Goal: Task Accomplishment & Management: Use online tool/utility

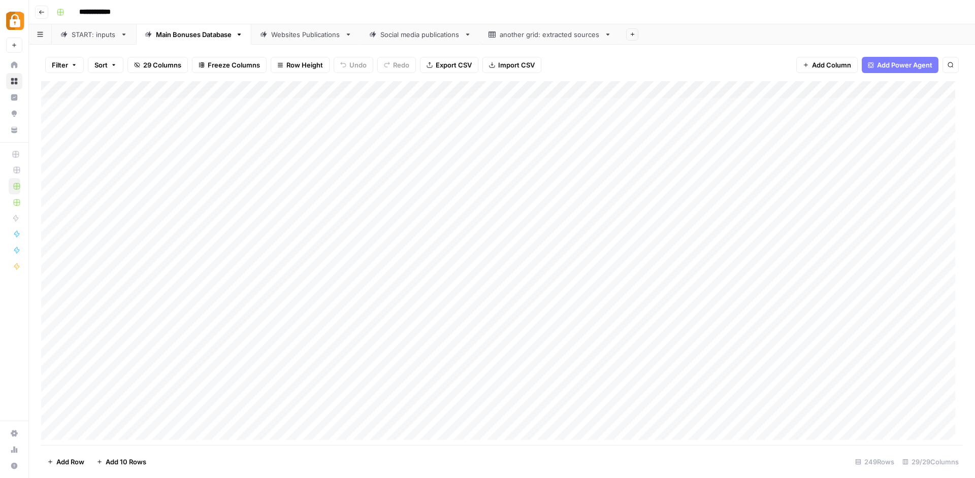
click at [769, 101] on div "Add Column" at bounding box center [502, 264] width 922 height 367
click at [679, 104] on div "Add Column" at bounding box center [502, 264] width 922 height 367
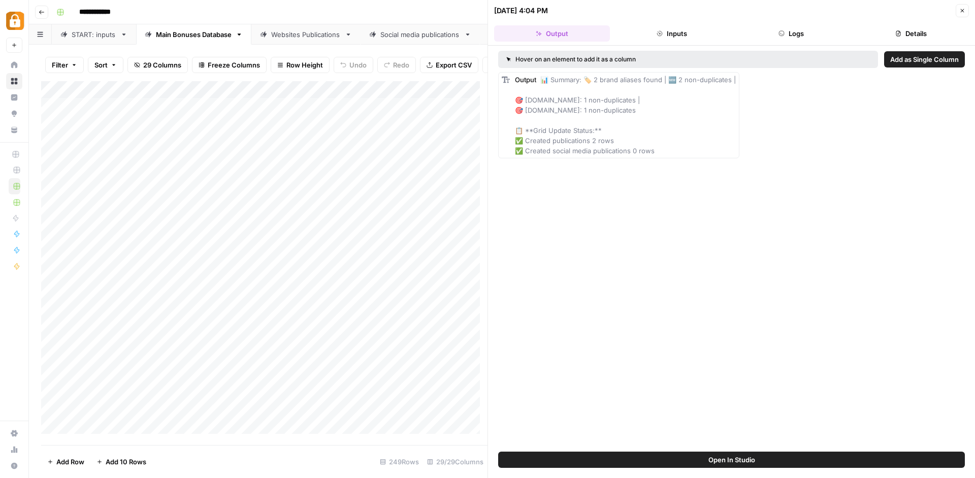
click at [801, 25] on header "[DATE] 4:04 PM Close Output Inputs Logs Details" at bounding box center [731, 23] width 487 height 46
click at [792, 35] on button "Logs" at bounding box center [792, 33] width 116 height 16
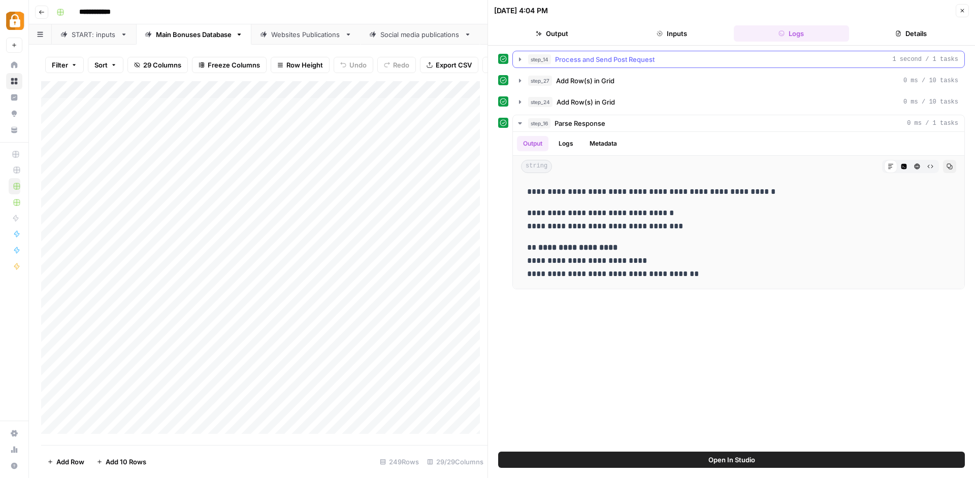
click at [520, 59] on icon "button" at bounding box center [520, 59] width 2 height 4
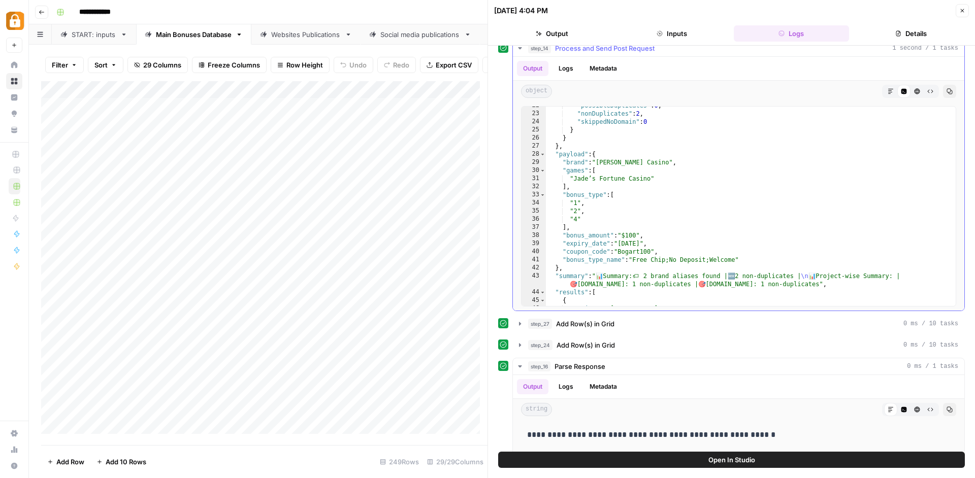
scroll to position [176, 0]
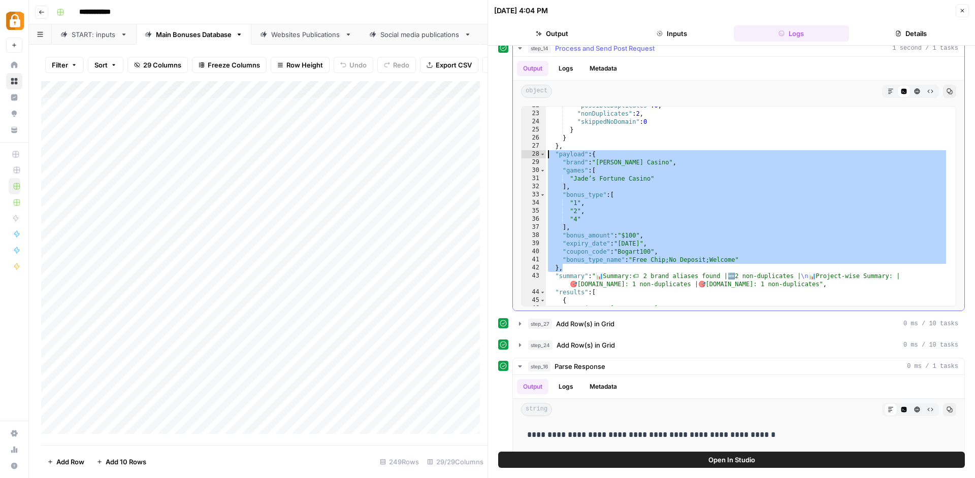
drag, startPoint x: 566, startPoint y: 268, endPoint x: 530, endPoint y: 151, distance: 122.1
click at [530, 151] on div "** 22 23 24 25 26 27 28 29 30 31 32 33 34 35 36 37 38 39 40 41 42 43 44 45 46 4…" at bounding box center [738, 206] width 435 height 201
click at [645, 171] on div ""possibleDuplicates" : 0 , "nonDuplicates" : 2 , "skippedNoDomain" : 0 } } } , …" at bounding box center [747, 210] width 402 height 216
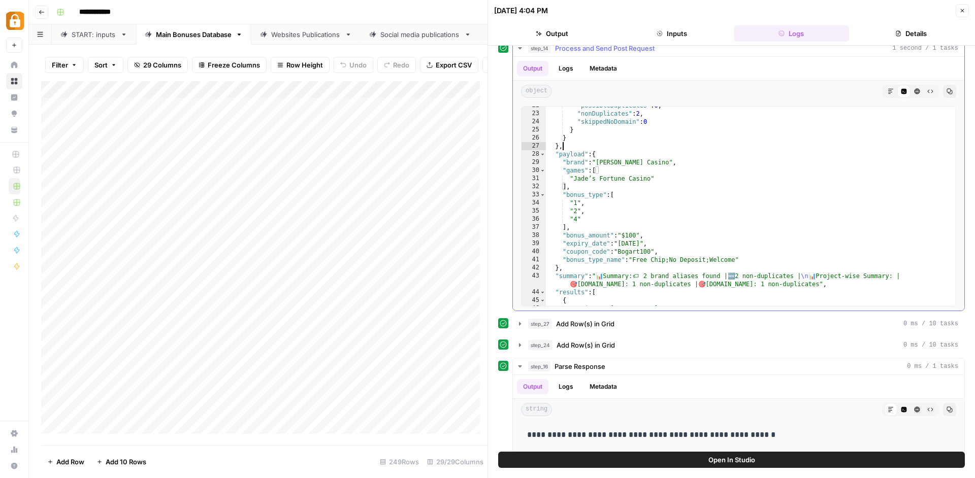
click at [609, 149] on div ""possibleDuplicates" : 0 , "nonDuplicates" : 2 , "skippedNoDomain" : 0 } } } , …" at bounding box center [747, 210] width 402 height 216
type textarea "**"
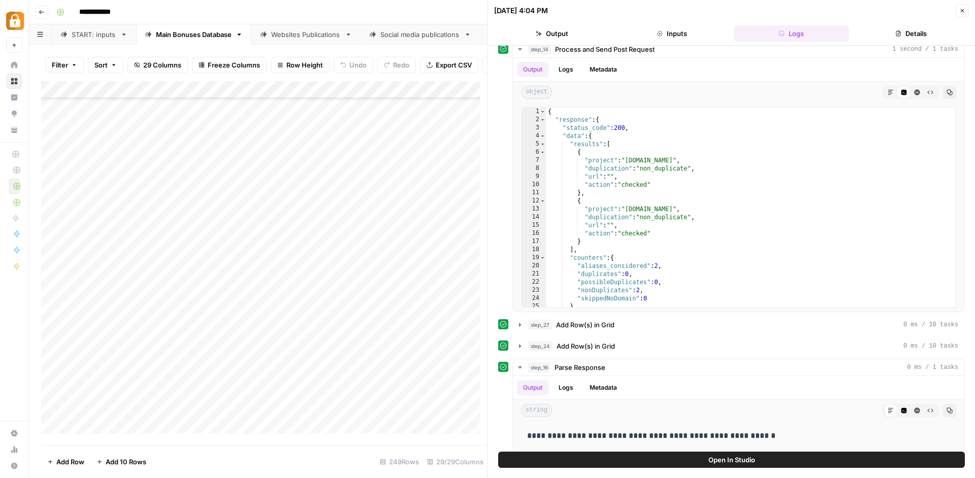
scroll to position [3979, 0]
click at [197, 394] on div "Add Column" at bounding box center [264, 261] width 446 height 361
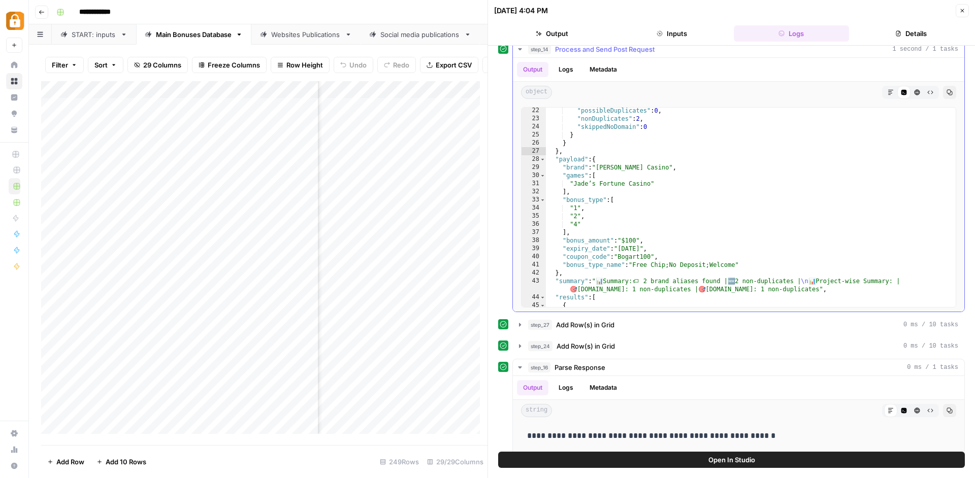
scroll to position [172, 0]
click at [297, 35] on div "Websites Publications" at bounding box center [306, 34] width 70 height 10
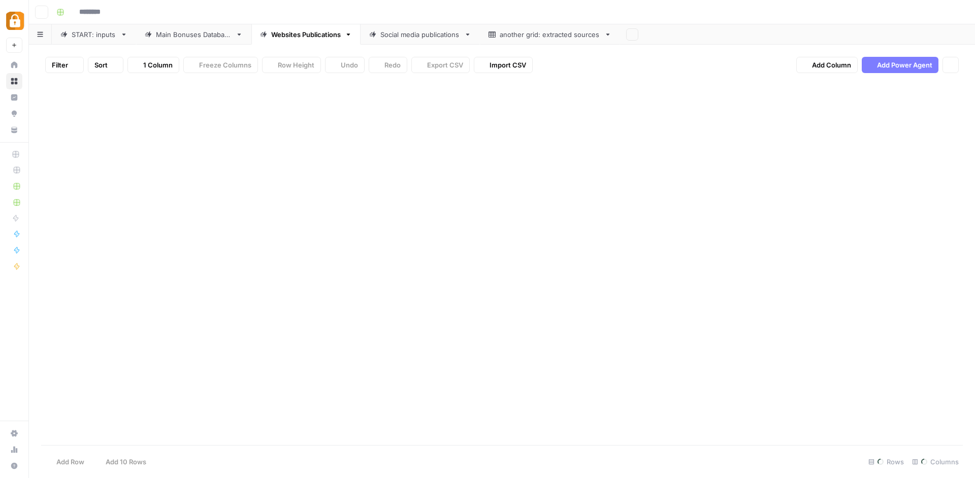
type input "**********"
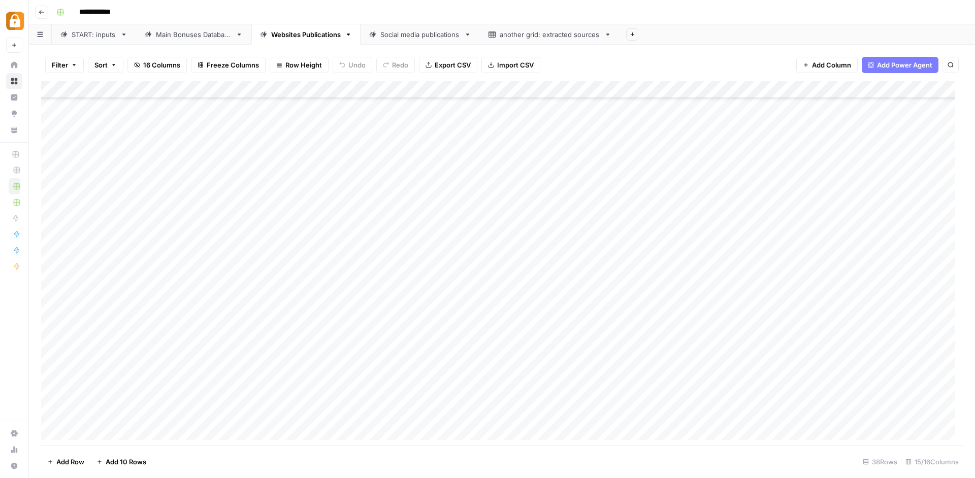
scroll to position [331, 1]
click at [200, 30] on div "Main Bonuses Database" at bounding box center [194, 34] width 76 height 10
click at [681, 105] on div "Add Column" at bounding box center [502, 264] width 922 height 367
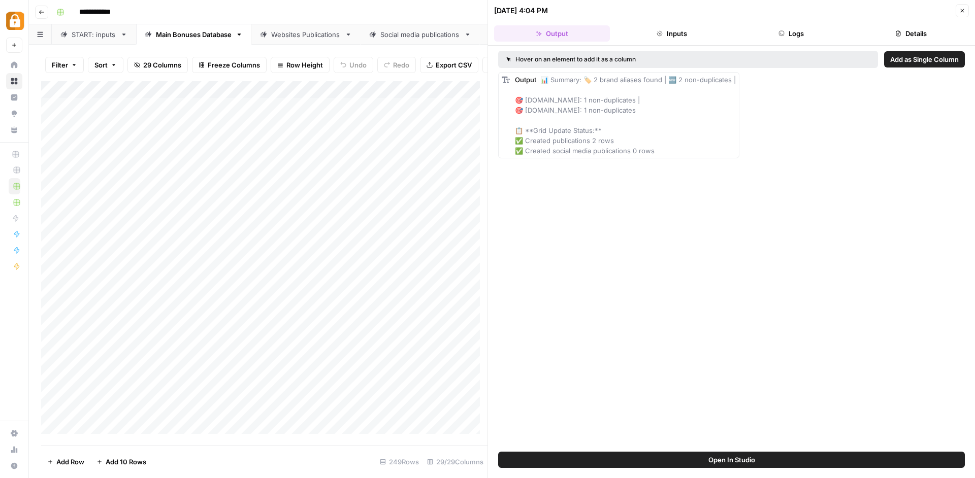
click at [781, 21] on header "[DATE] 4:04 PM Close Output Inputs Logs Details" at bounding box center [731, 23] width 487 height 46
click at [780, 35] on icon "button" at bounding box center [781, 33] width 6 height 6
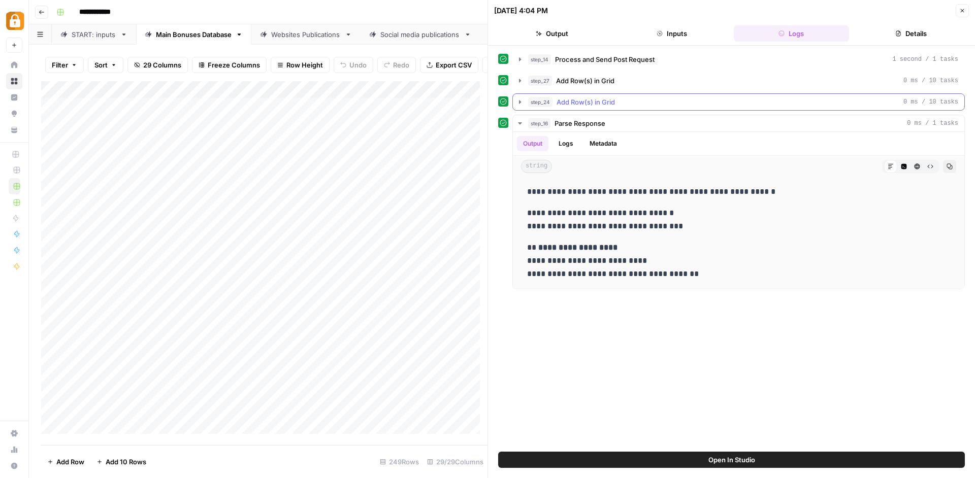
click at [520, 105] on icon "button" at bounding box center [520, 102] width 8 height 8
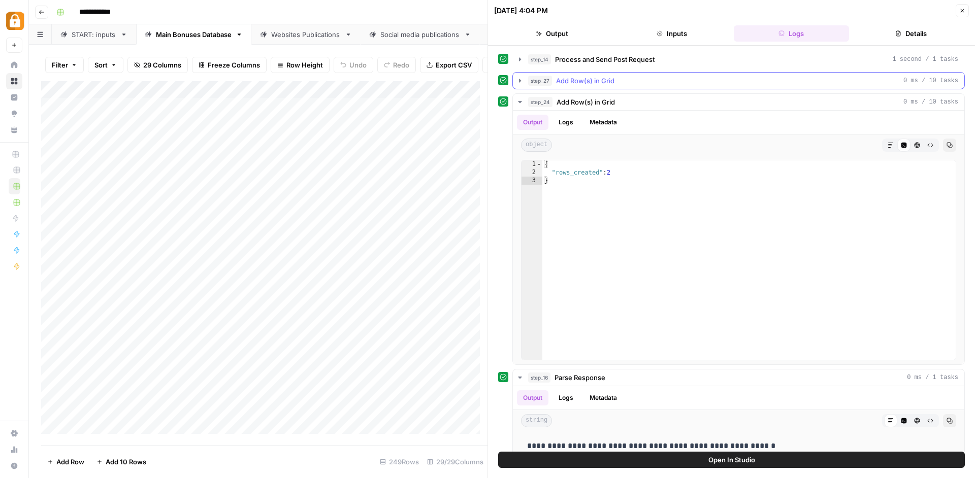
click at [520, 84] on icon "button" at bounding box center [520, 81] width 8 height 8
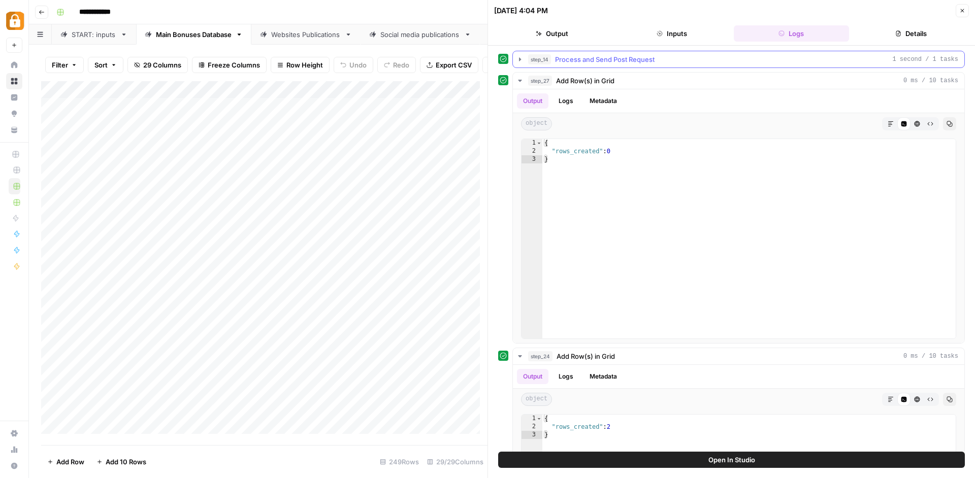
click at [522, 64] on button "step_14 Process and Send Post Request 1 second / 1 tasks" at bounding box center [738, 59] width 451 height 16
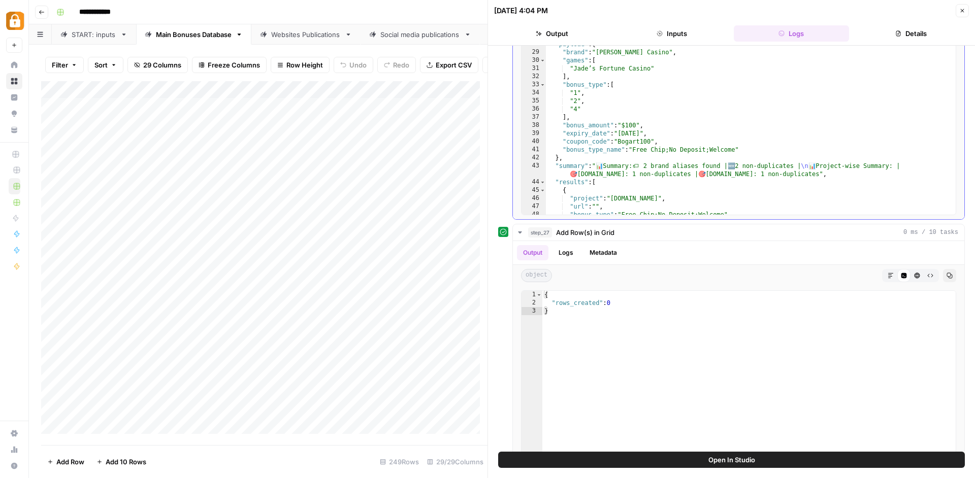
scroll to position [151, 0]
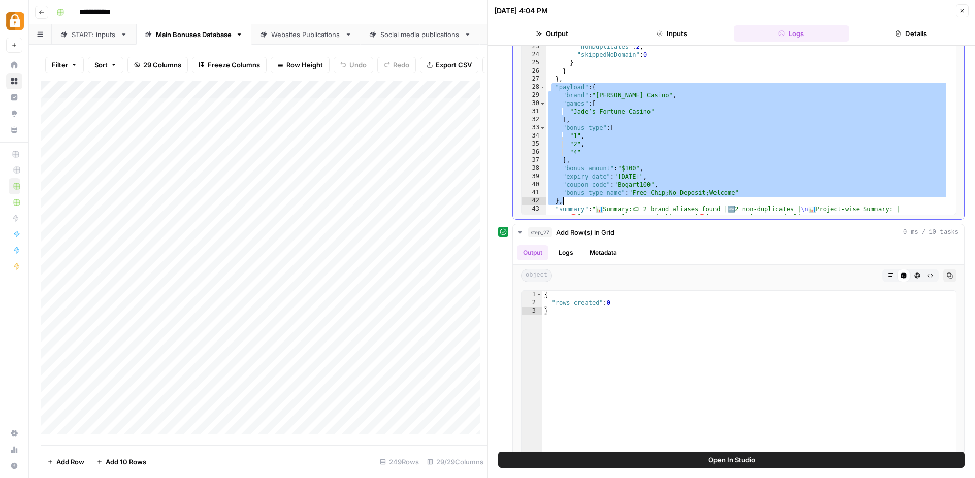
drag, startPoint x: 552, startPoint y: 86, endPoint x: 602, endPoint y: 201, distance: 125.1
click at [602, 201] on div ""counters" : { "aliases_considered" : 2 , "duplicates" : 0 , "possibleDuplicate…" at bounding box center [747, 122] width 402 height 224
type textarea "**********"
click at [444, 203] on div "Add Column" at bounding box center [264, 261] width 446 height 361
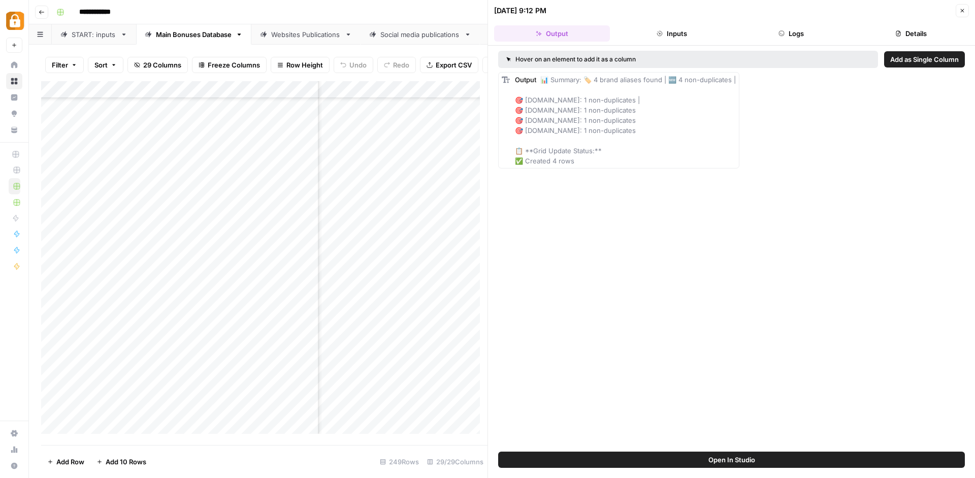
click at [800, 33] on button "Logs" at bounding box center [792, 33] width 116 height 16
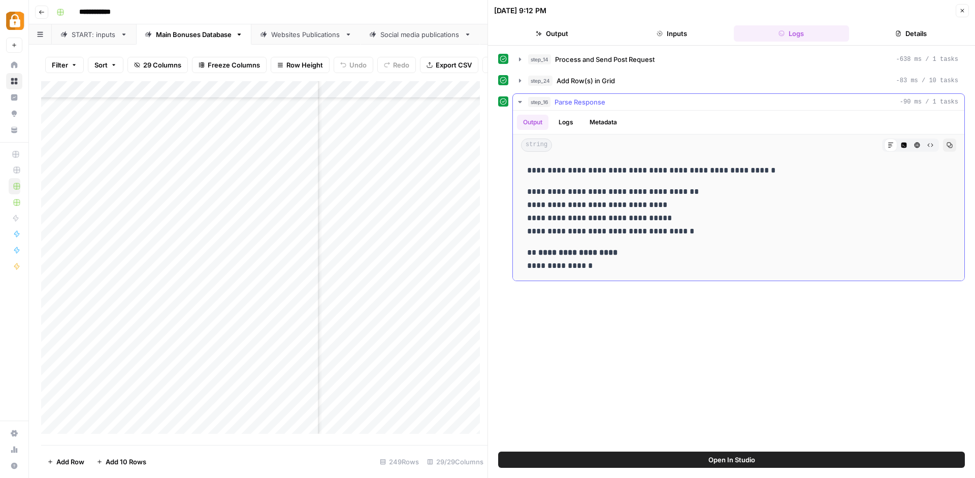
click at [572, 122] on button "Logs" at bounding box center [565, 122] width 27 height 15
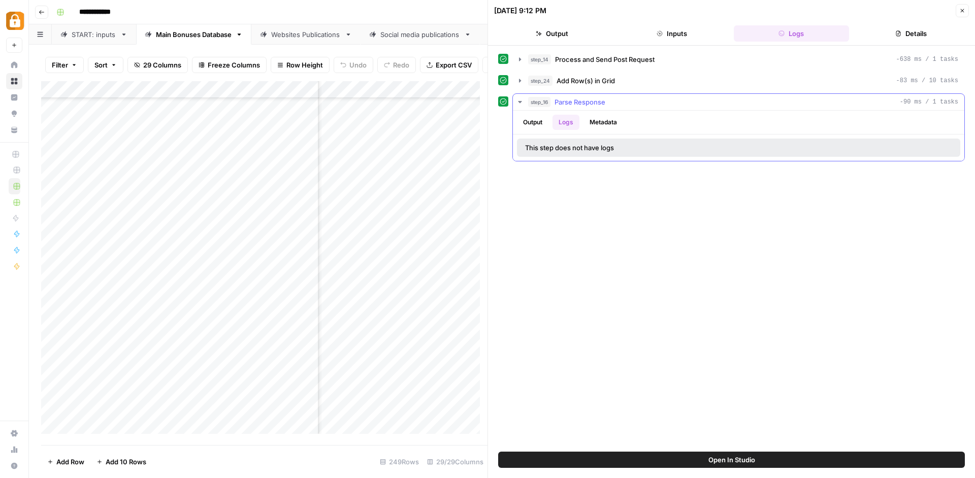
click at [550, 123] on ul "Output Logs Metadata" at bounding box center [570, 122] width 106 height 15
click at [522, 55] on button "step_14 Process and Send Post Request -638 ms / 1 tasks" at bounding box center [738, 59] width 451 height 16
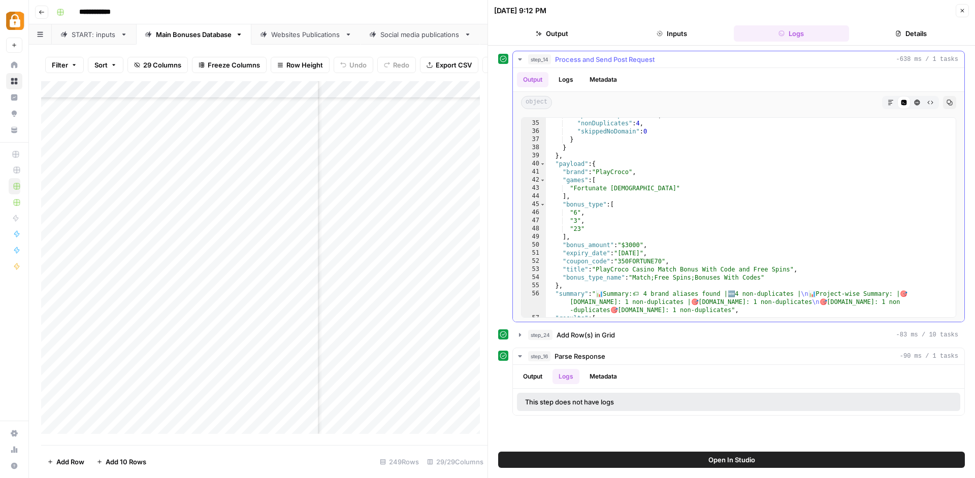
scroll to position [286, 0]
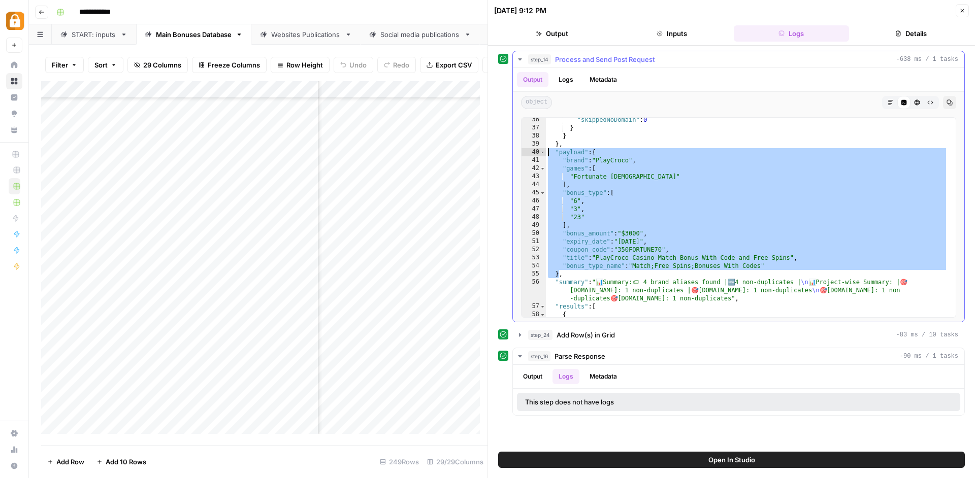
drag, startPoint x: 560, startPoint y: 277, endPoint x: 526, endPoint y: 154, distance: 127.5
click at [526, 154] on div "** 36 37 38 39 40 41 42 43 44 45 46 47 48 49 50 51 52 53 54 55 56 57 58 59 60 "…" at bounding box center [738, 217] width 435 height 201
type textarea "**********"
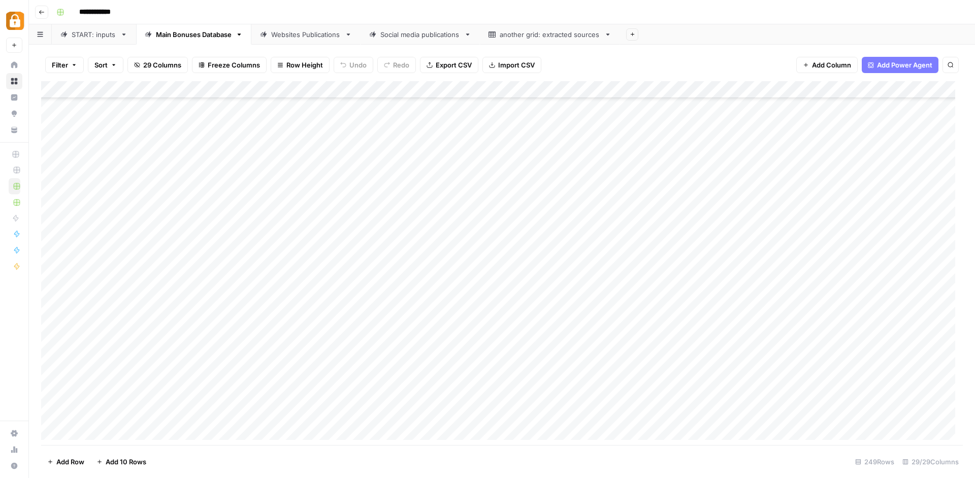
scroll to position [1784, 0]
click at [681, 183] on div "Add Column" at bounding box center [502, 264] width 922 height 367
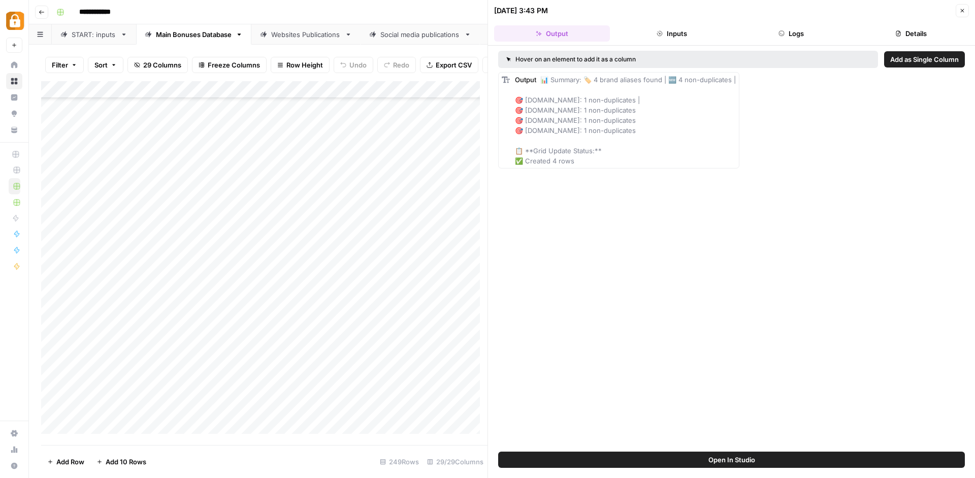
click at [800, 40] on button "Logs" at bounding box center [792, 33] width 116 height 16
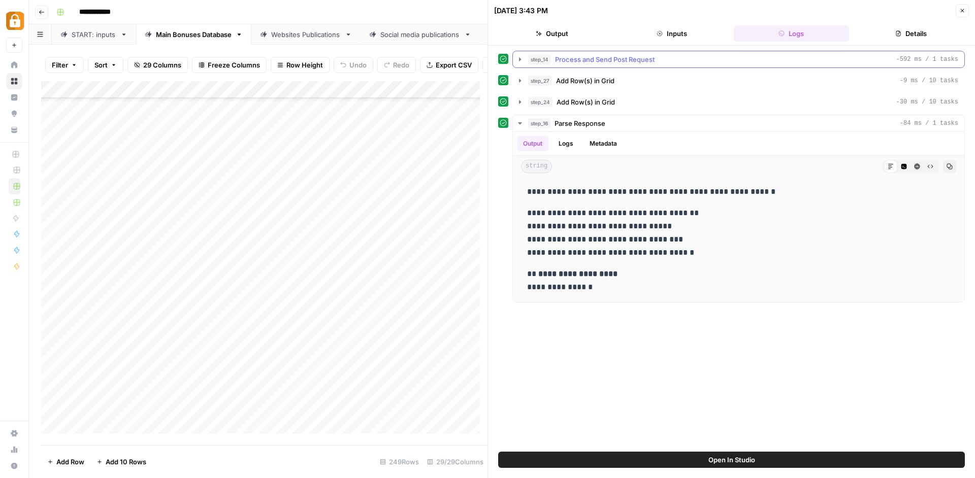
click at [520, 59] on icon "button" at bounding box center [520, 59] width 2 height 4
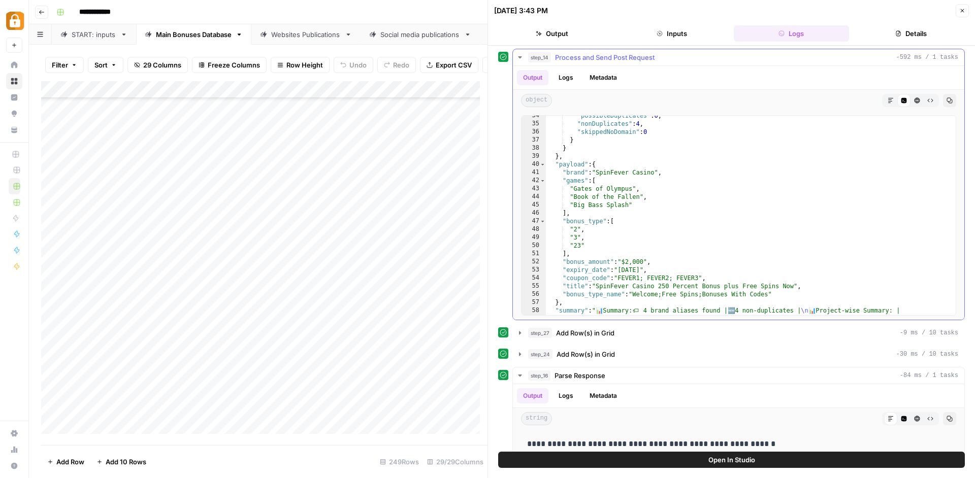
scroll to position [292, 0]
